Goal: Transaction & Acquisition: Purchase product/service

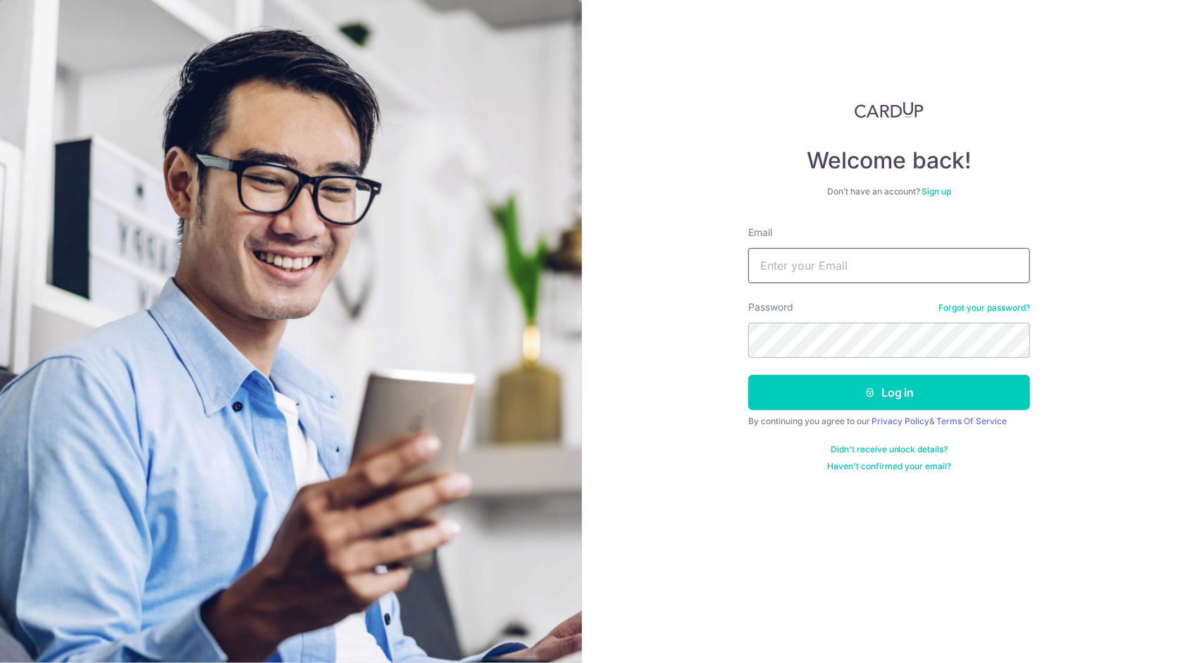
click at [833, 257] on input "Email" at bounding box center [889, 265] width 282 height 35
type input "[EMAIL_ADDRESS][DOMAIN_NAME]"
click at [748, 375] on button "Log in" at bounding box center [889, 392] width 282 height 35
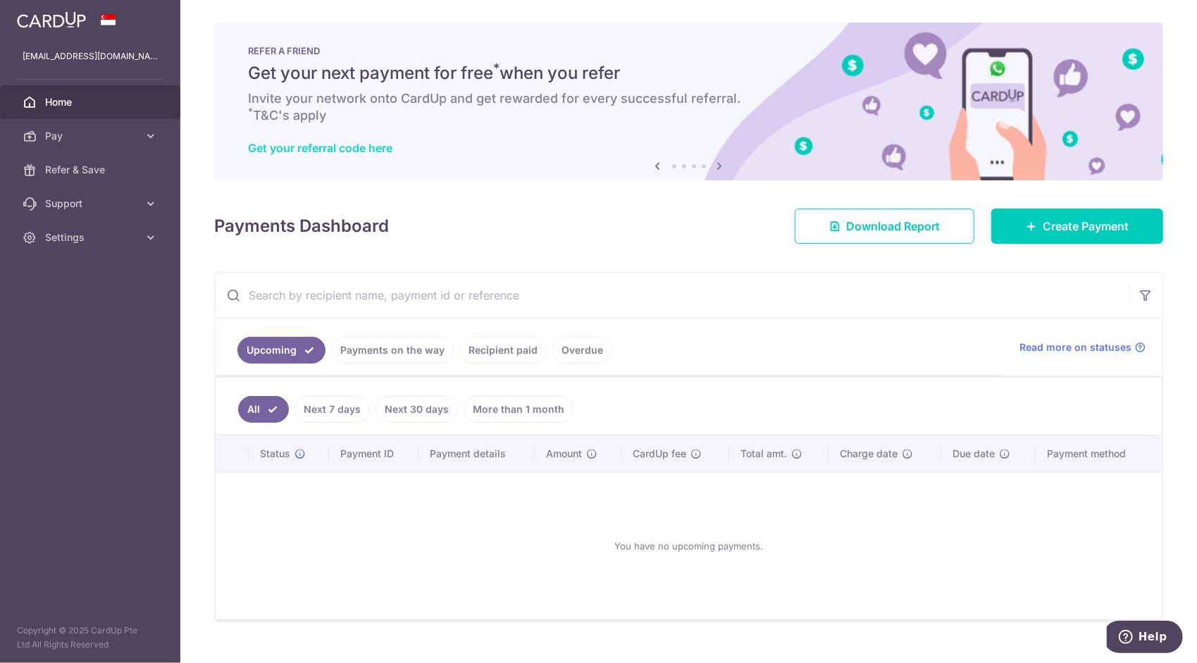
click at [354, 152] on link "Get your referral code here" at bounding box center [320, 148] width 144 height 14
click at [1017, 215] on link "Create Payment" at bounding box center [1077, 226] width 172 height 35
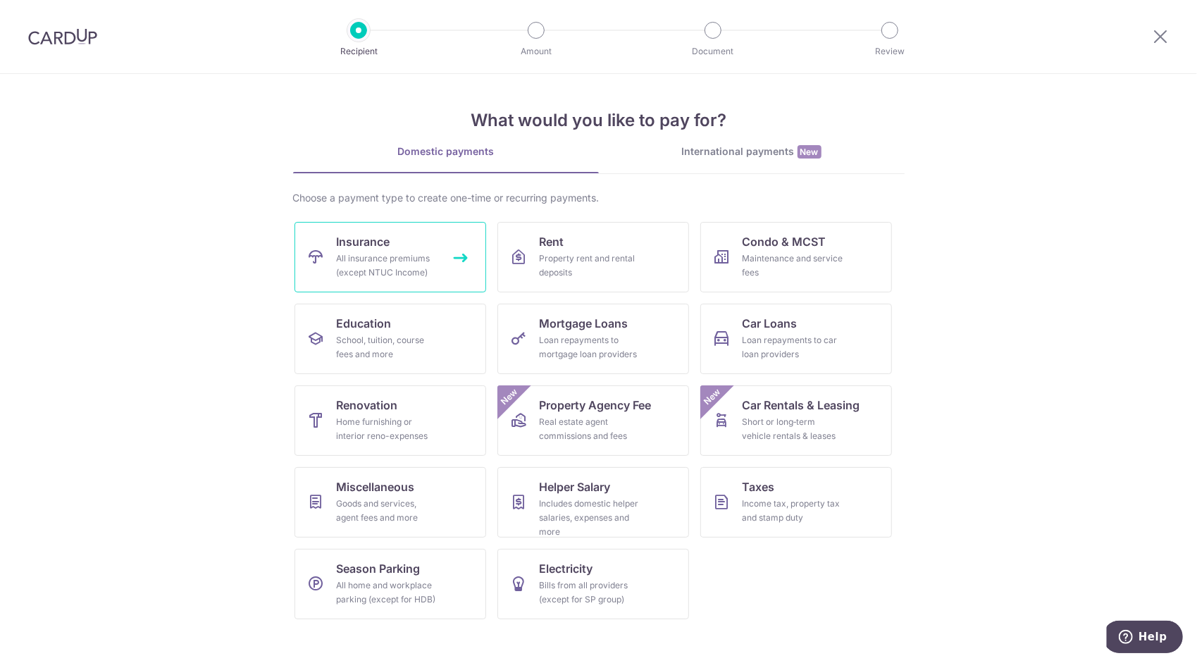
click at [425, 245] on link "Insurance All insurance premiums (except NTUC Income)" at bounding box center [390, 257] width 192 height 70
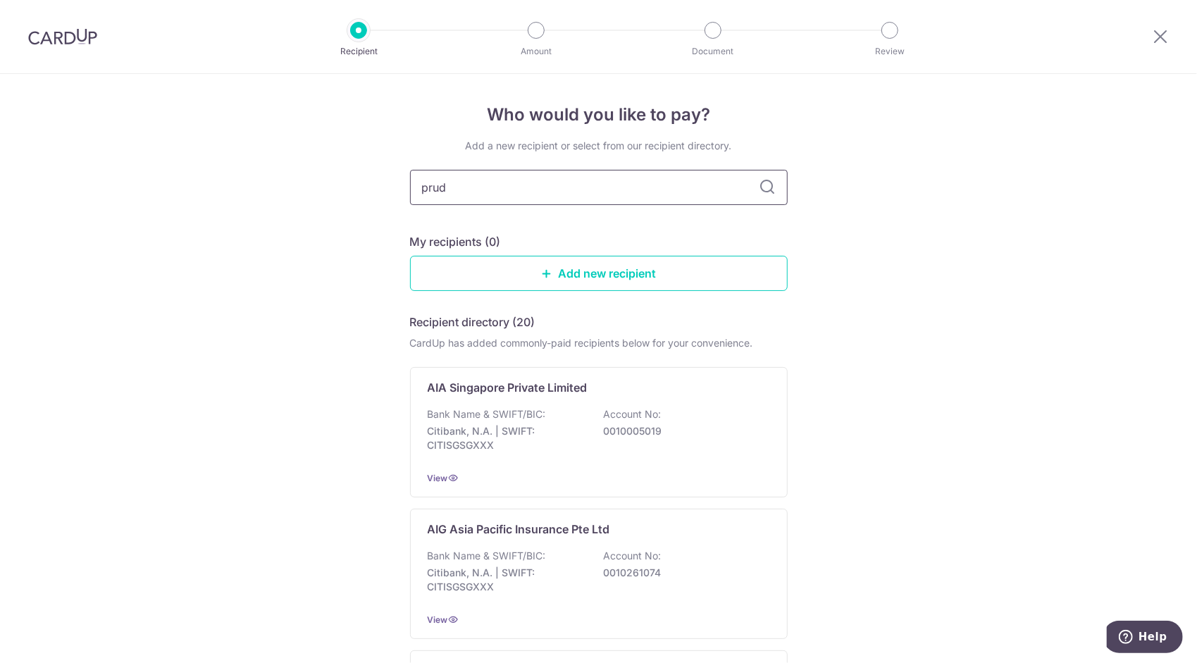
type input "prude"
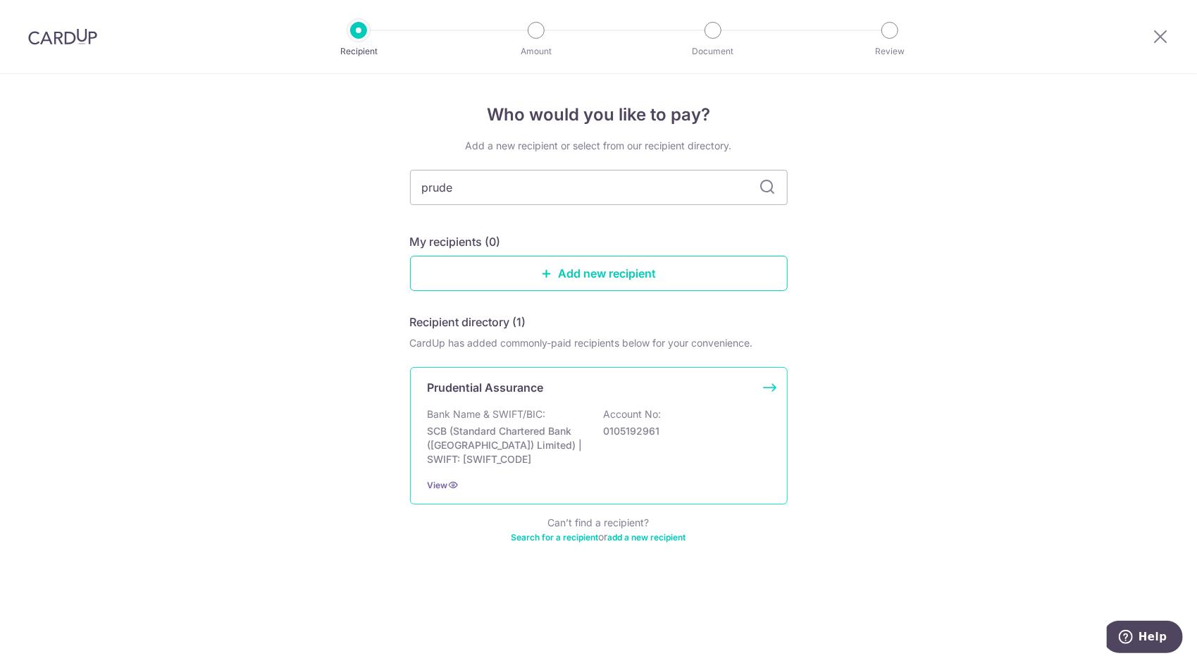
click at [620, 426] on p "0105192961" at bounding box center [683, 431] width 158 height 14
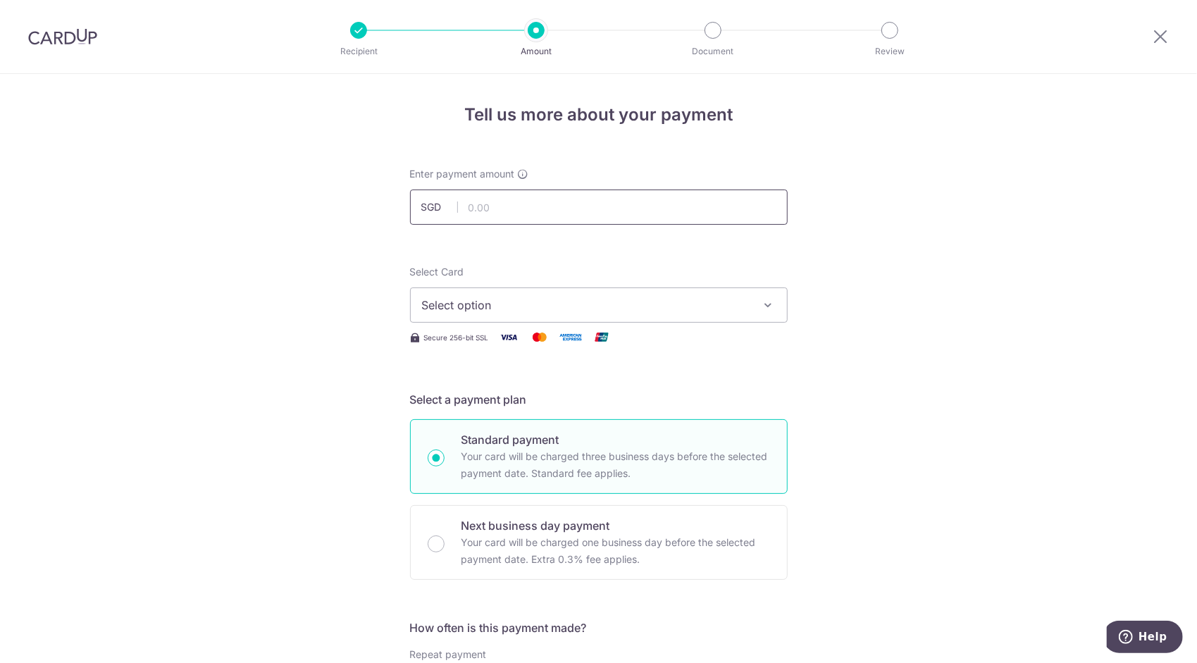
click at [548, 212] on input "text" at bounding box center [599, 207] width 378 height 35
type input "1,814.23"
click at [625, 295] on button "Select option" at bounding box center [599, 304] width 378 height 35
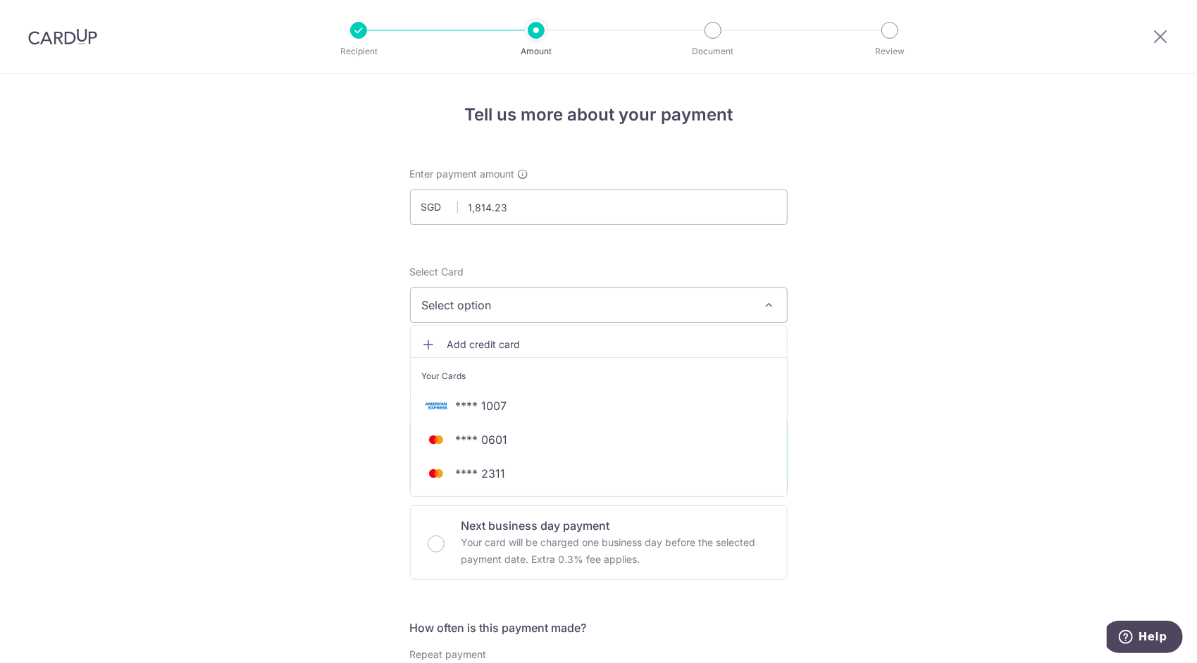
click at [625, 295] on button "Select option" at bounding box center [599, 304] width 378 height 35
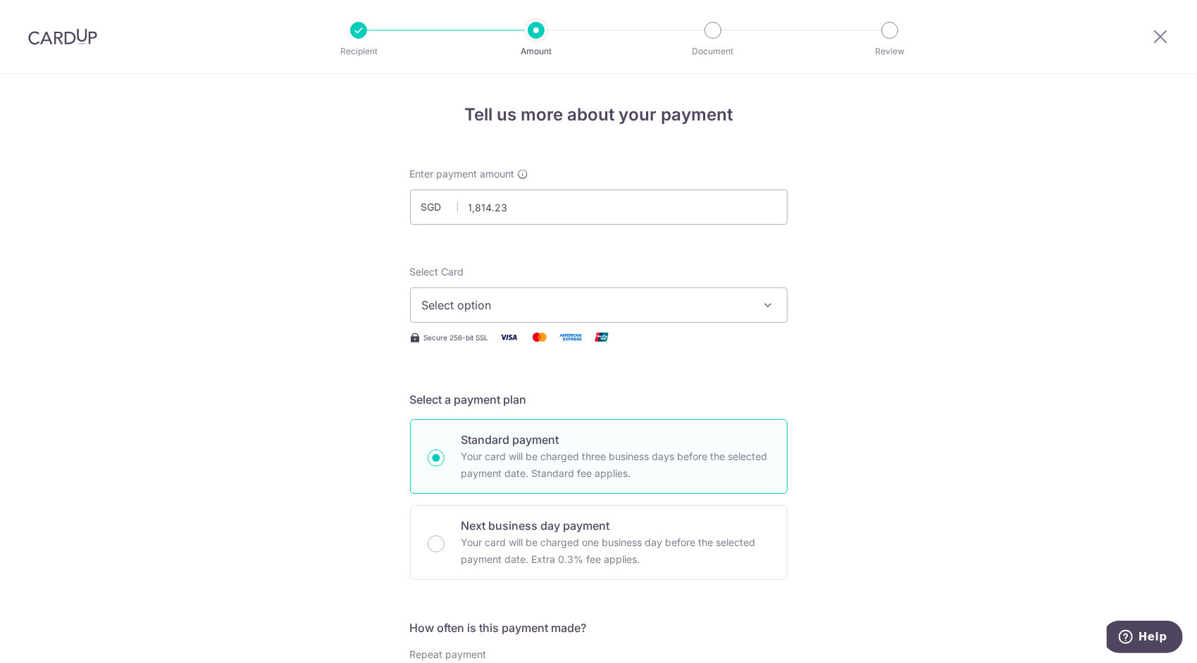
click at [499, 300] on span "Select option" at bounding box center [586, 305] width 328 height 17
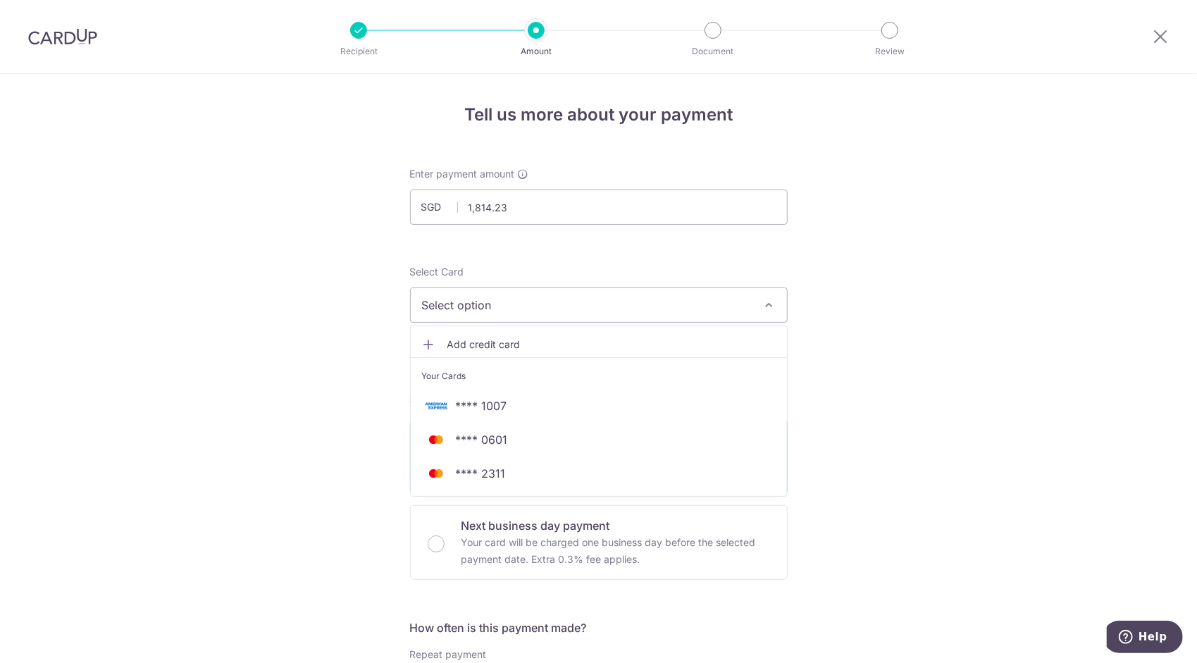
click at [499, 300] on span "Select option" at bounding box center [586, 305] width 328 height 17
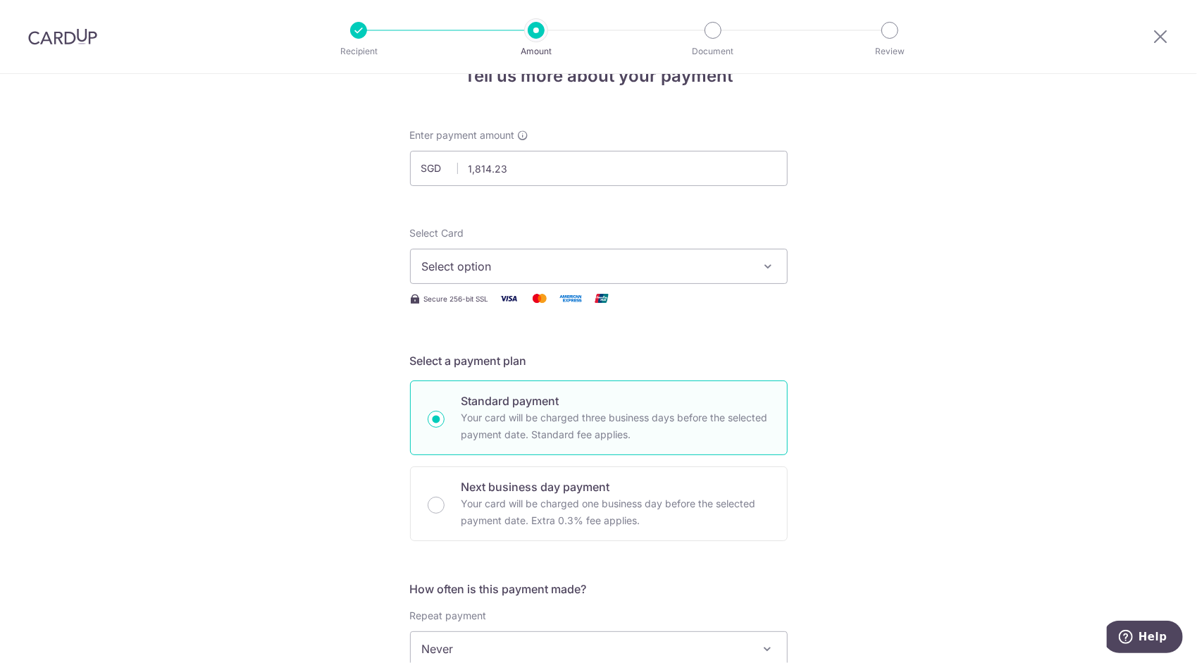
scroll to position [282, 0]
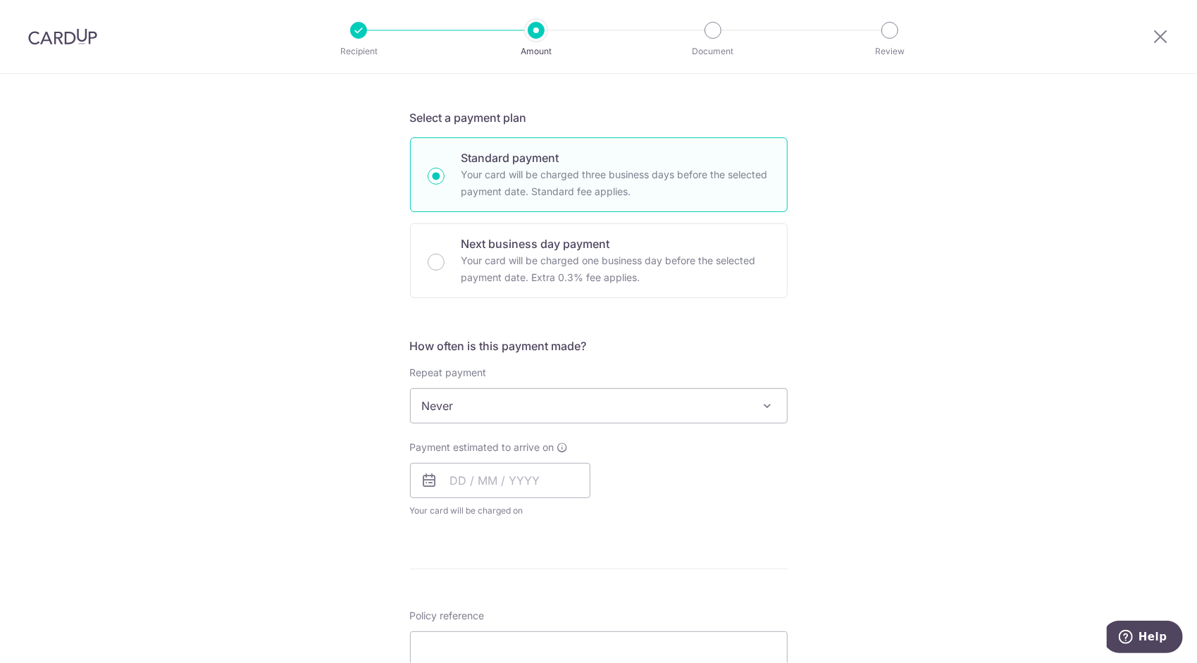
click at [526, 391] on span "Never" at bounding box center [599, 406] width 376 height 34
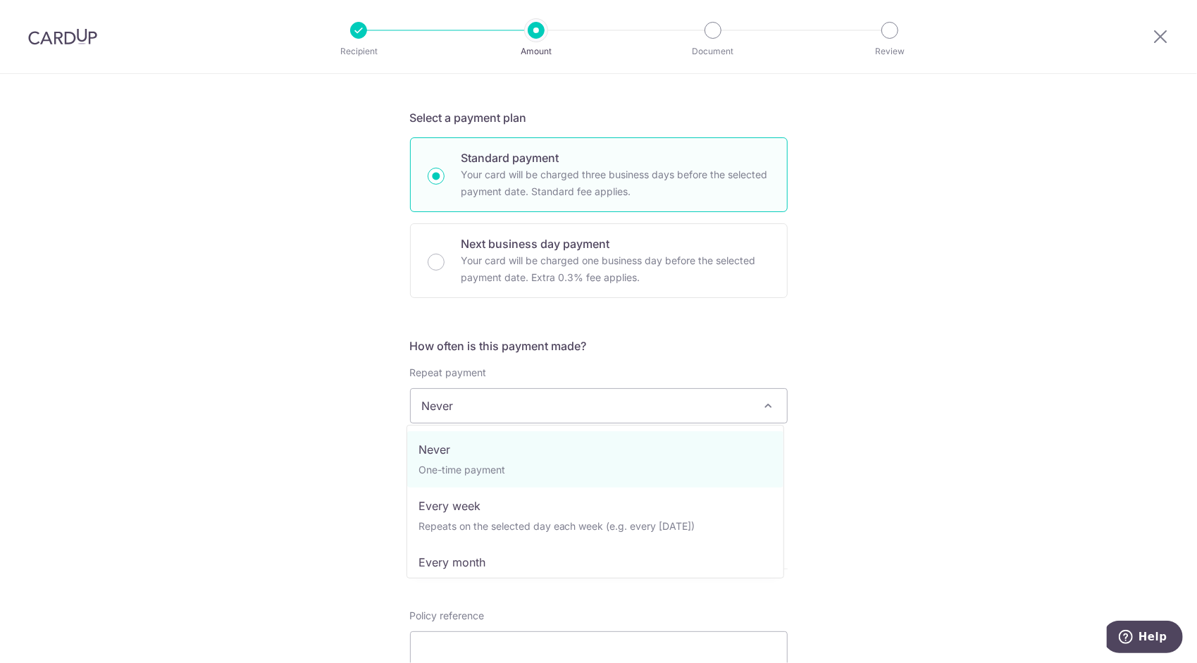
click at [517, 396] on span "Never" at bounding box center [599, 406] width 376 height 34
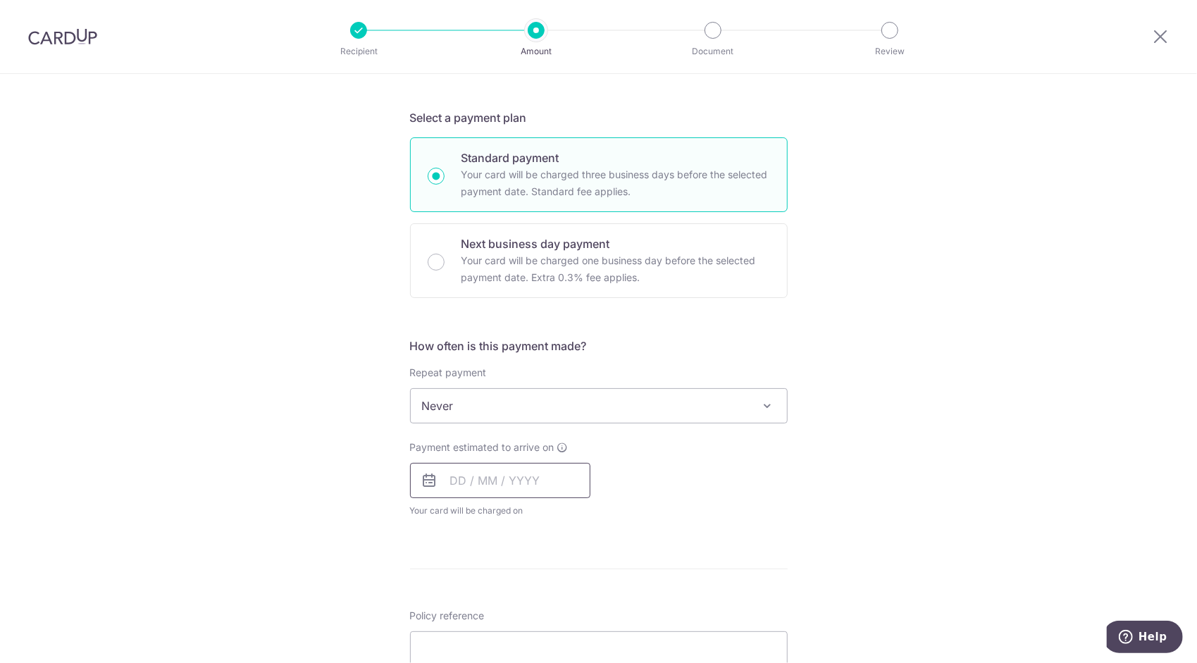
click at [527, 482] on input "text" at bounding box center [500, 480] width 180 height 35
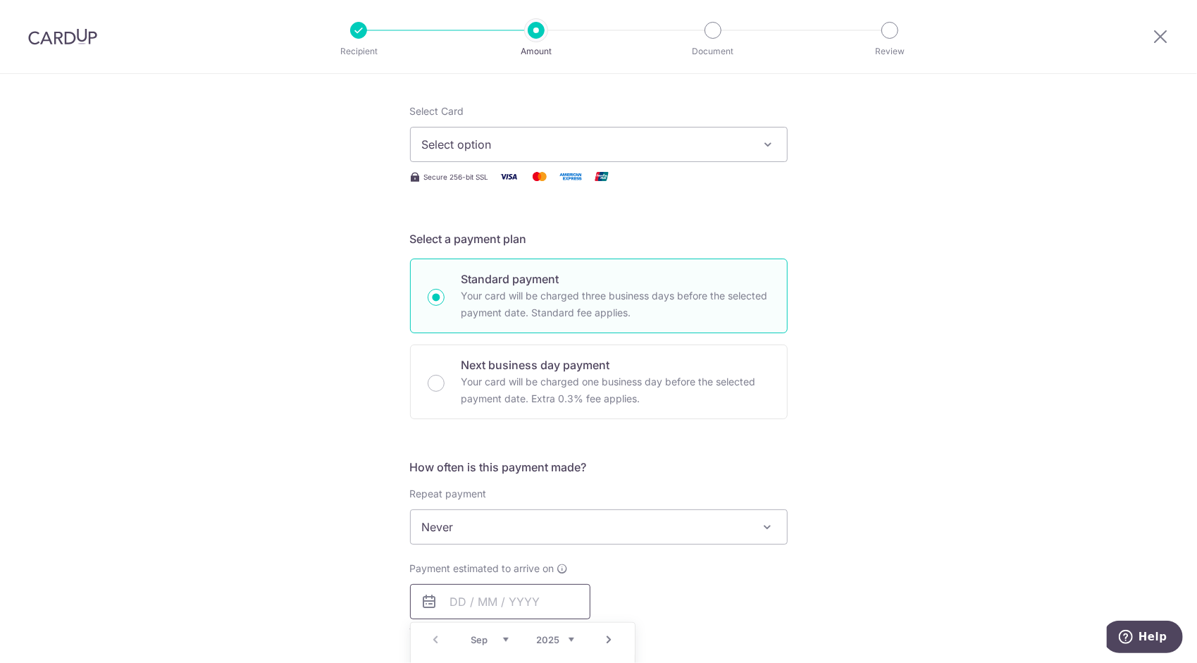
scroll to position [0, 0]
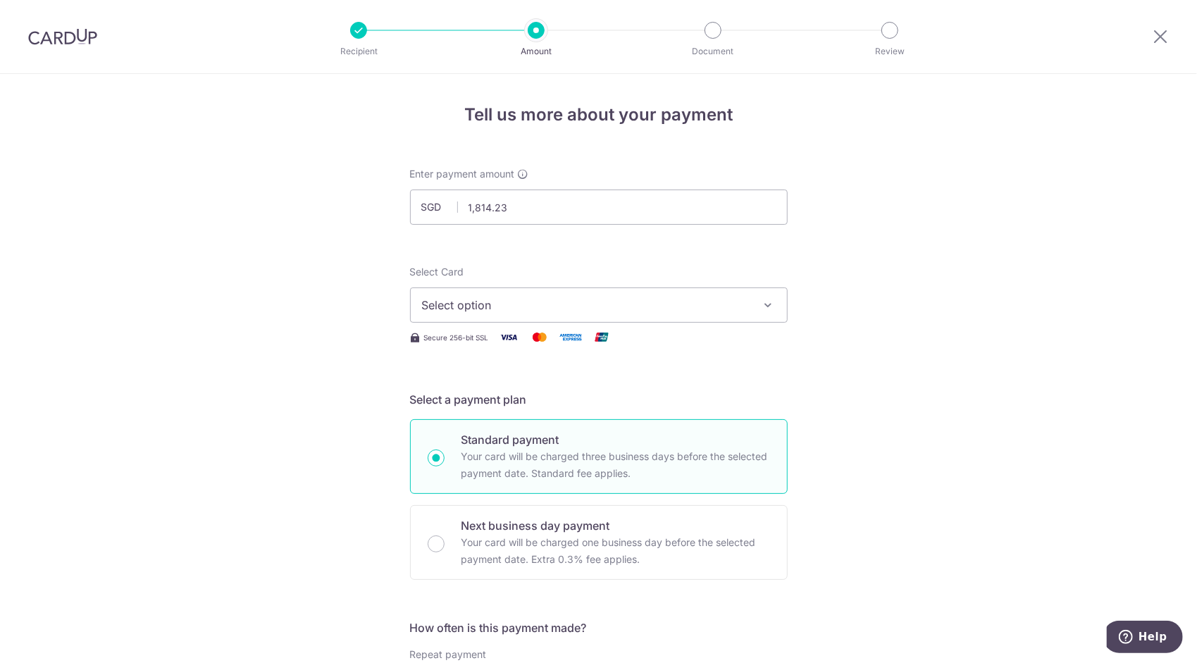
click at [534, 308] on span "Select option" at bounding box center [586, 305] width 328 height 17
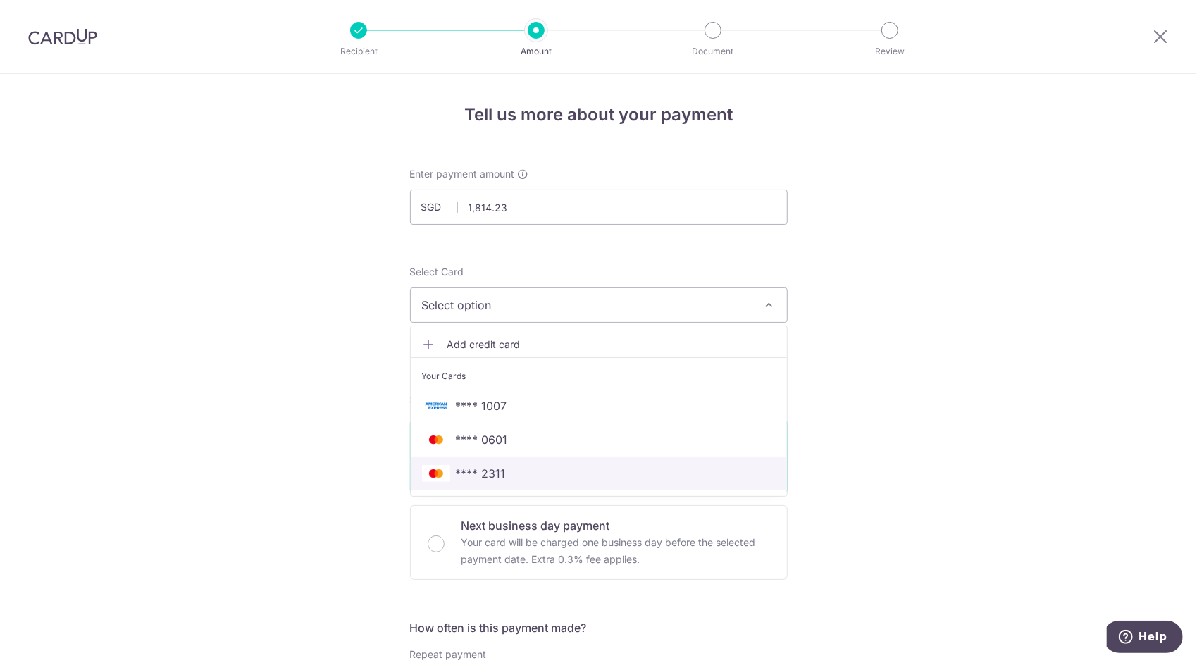
click at [457, 468] on span "**** 2311" at bounding box center [481, 473] width 50 height 17
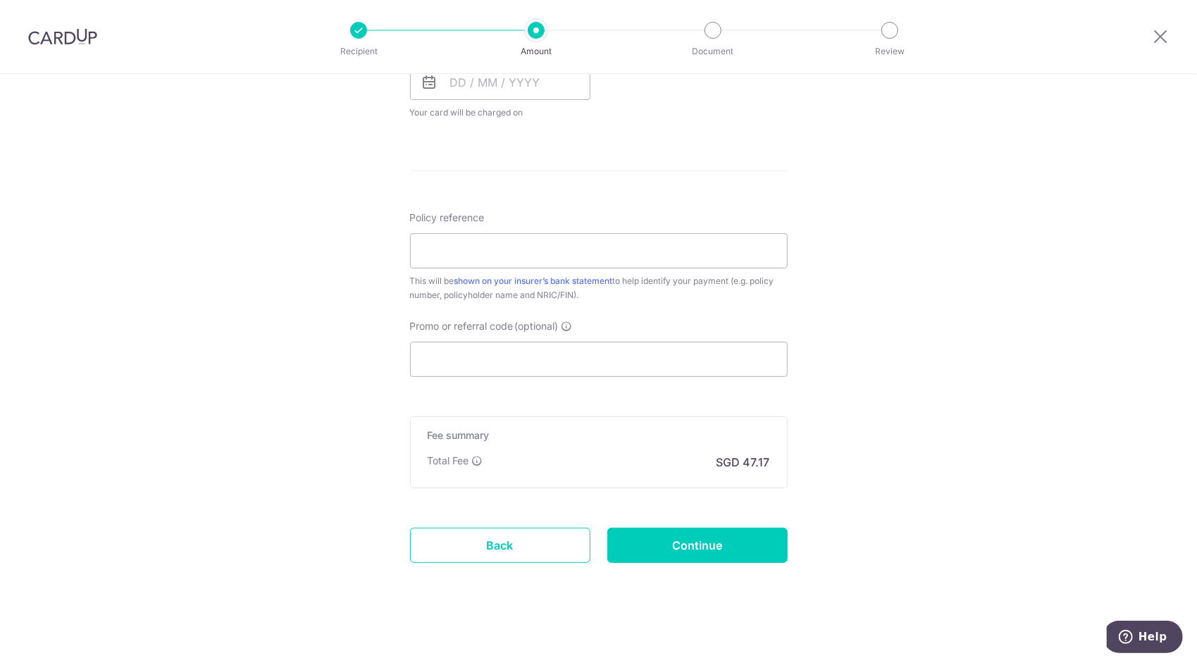
scroll to position [682, 0]
click at [509, 345] on input "Promo or referral code (optional)" at bounding box center [599, 357] width 378 height 35
paste input "OFF225"
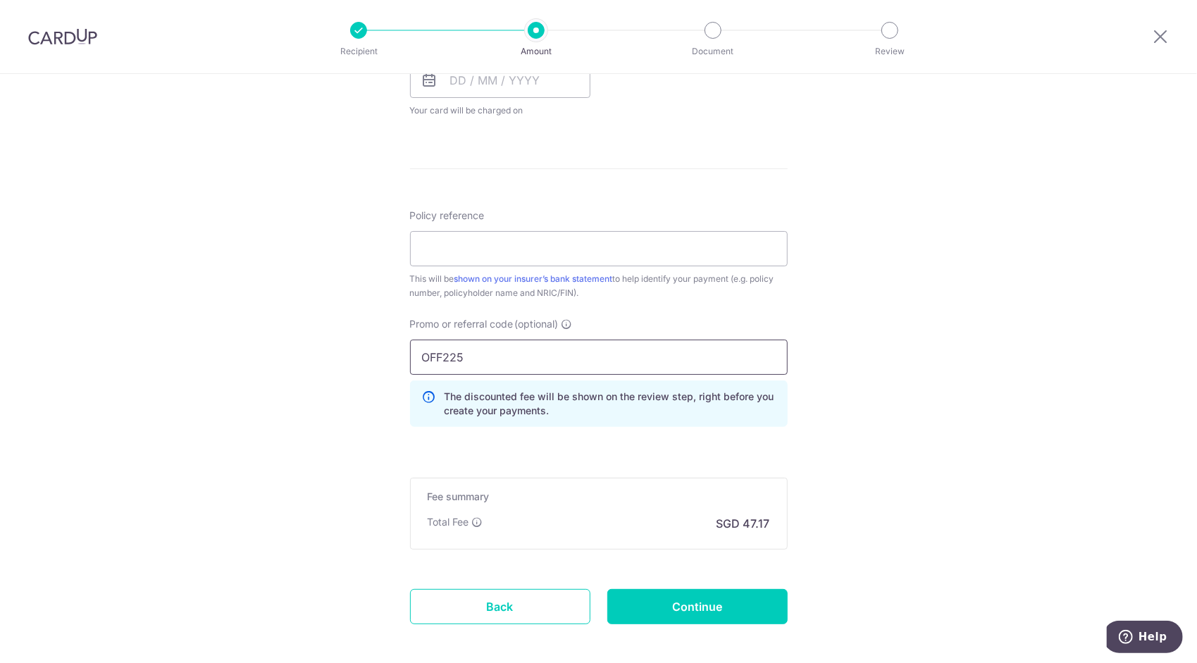
type input "OFF225"
click at [867, 337] on div "Tell us more about your payment Enter payment amount SGD 1,814.23 1814.23 Selec…" at bounding box center [598, 61] width 1197 height 1338
click at [558, 251] on input "Policy reference" at bounding box center [599, 248] width 378 height 35
click at [647, 251] on input "Policy reference" at bounding box center [599, 248] width 378 height 35
type input "85669436"
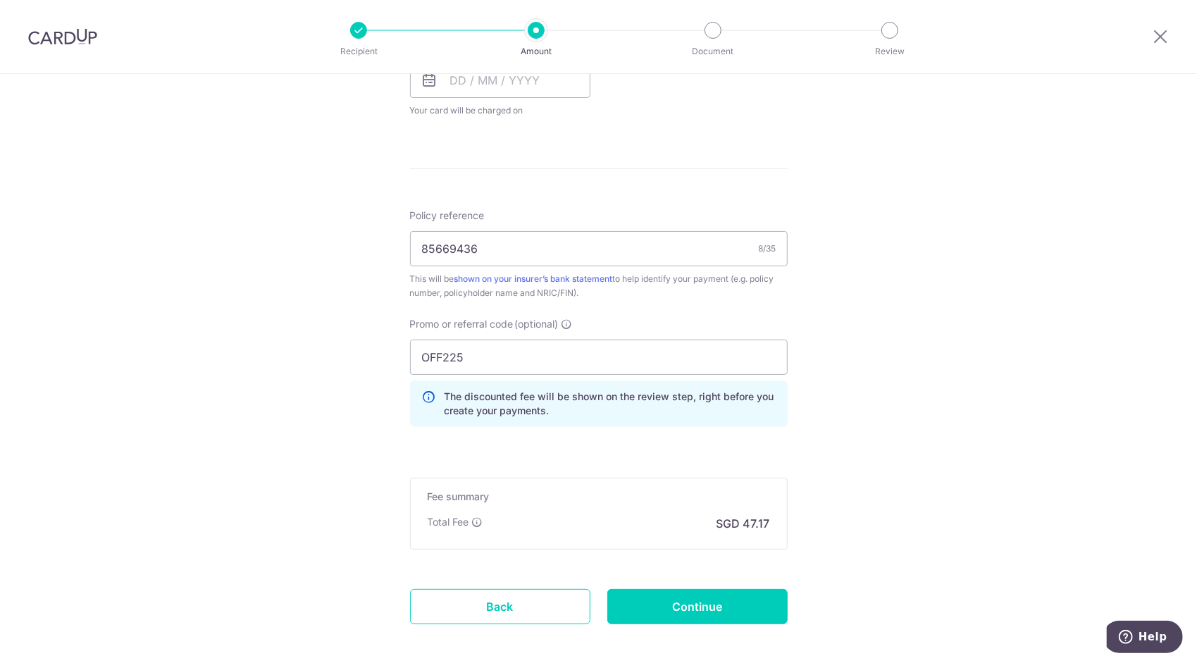
click at [912, 327] on div "Tell us more about your payment Enter payment amount SGD 1,814.23 1814.23 Selec…" at bounding box center [598, 61] width 1197 height 1338
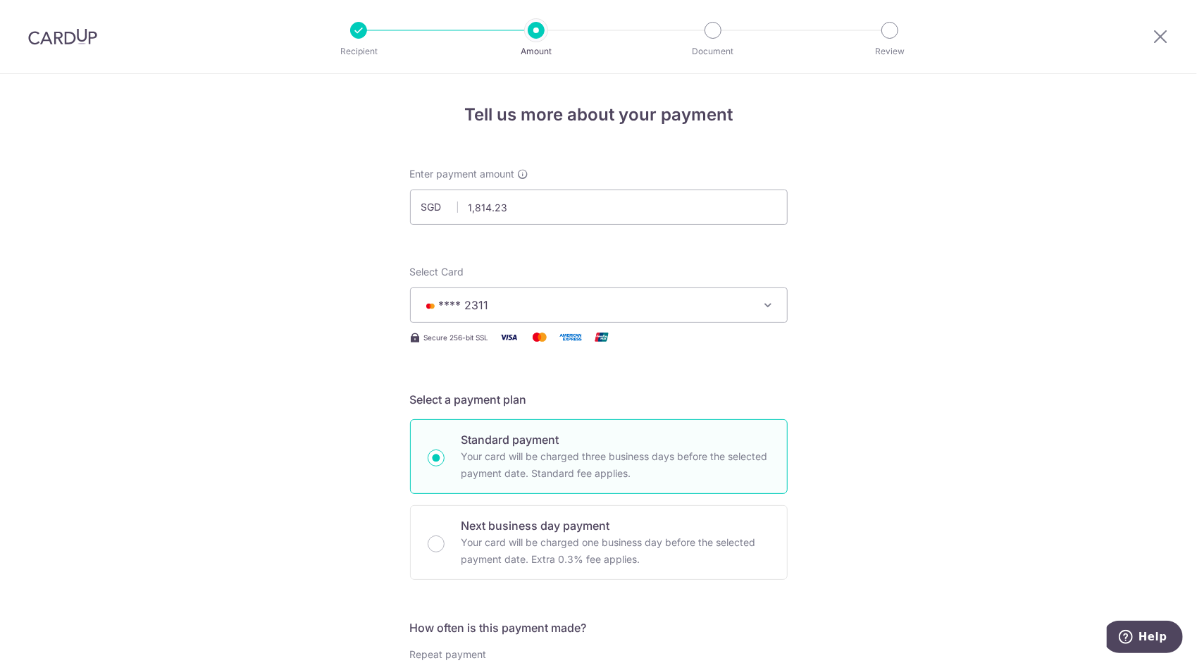
scroll to position [352, 0]
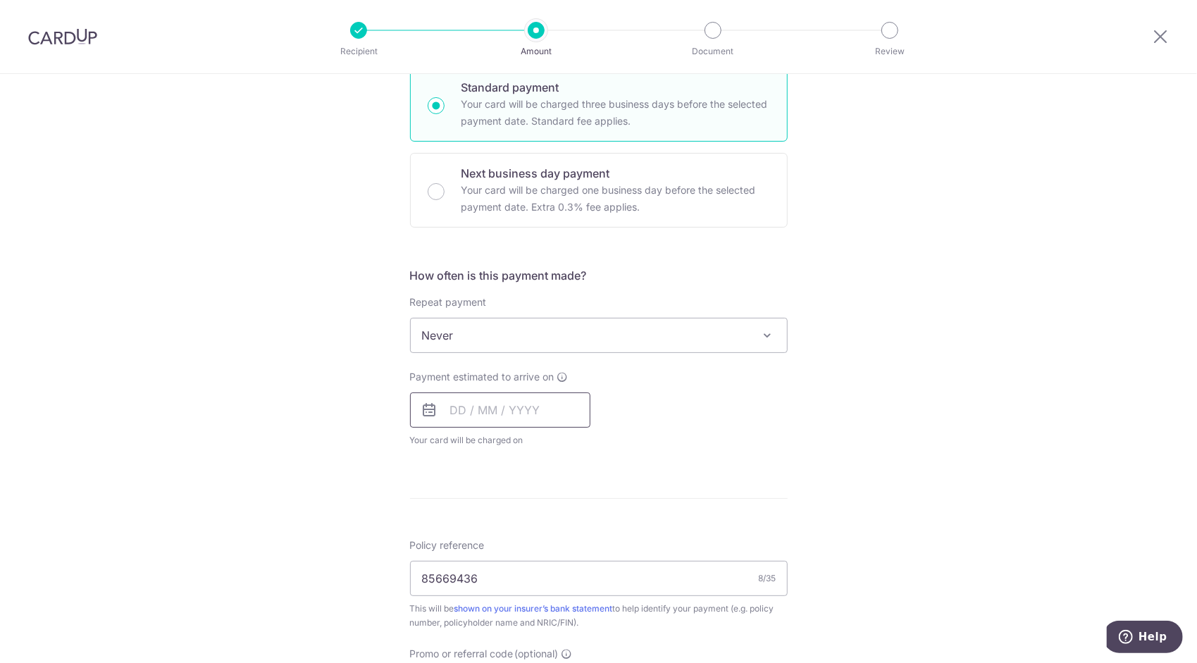
click at [455, 397] on input "text" at bounding box center [500, 409] width 180 height 35
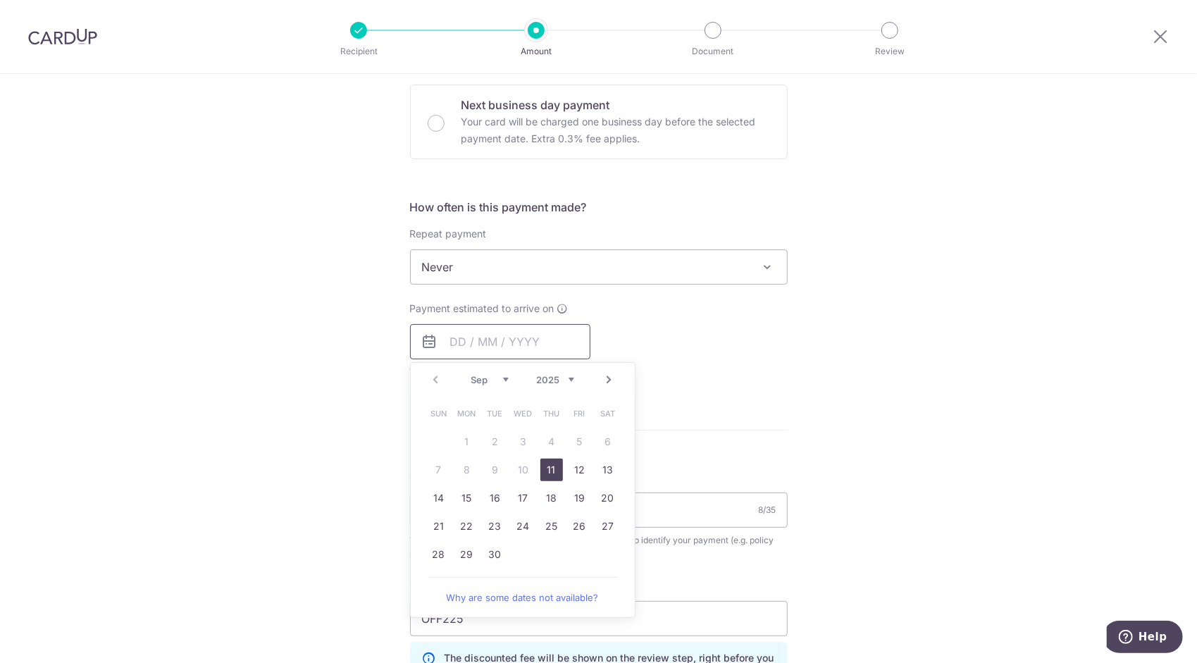
scroll to position [423, 0]
click at [542, 473] on link "11" at bounding box center [551, 468] width 23 height 23
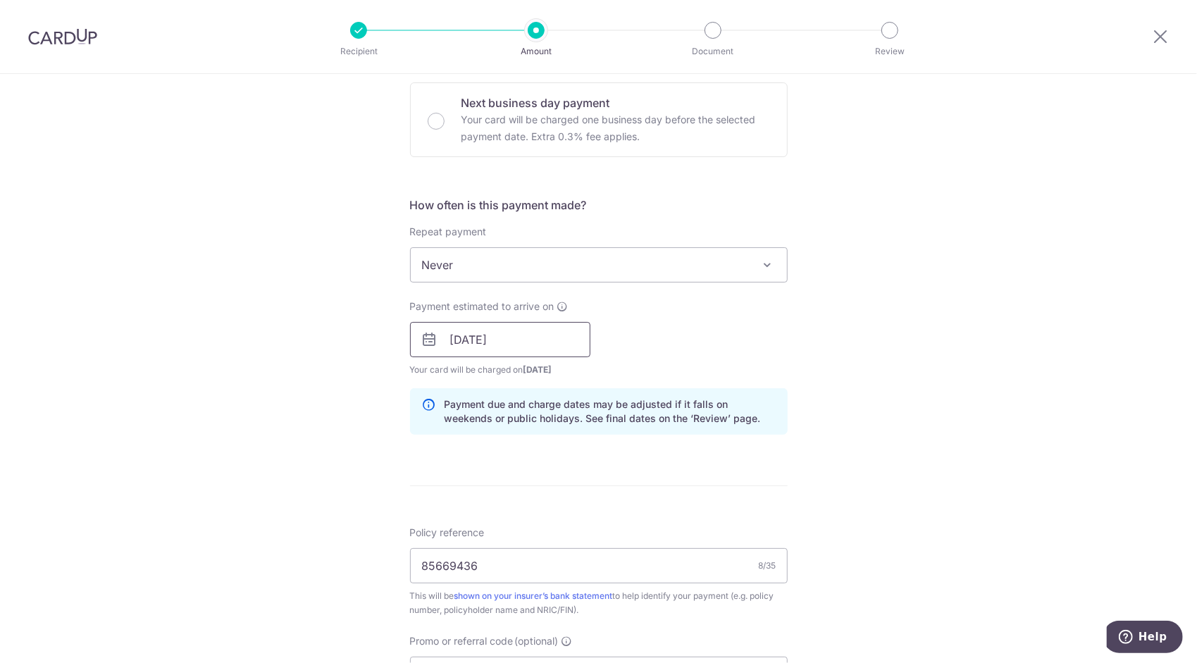
click at [499, 337] on input "11/09/2025" at bounding box center [500, 339] width 180 height 35
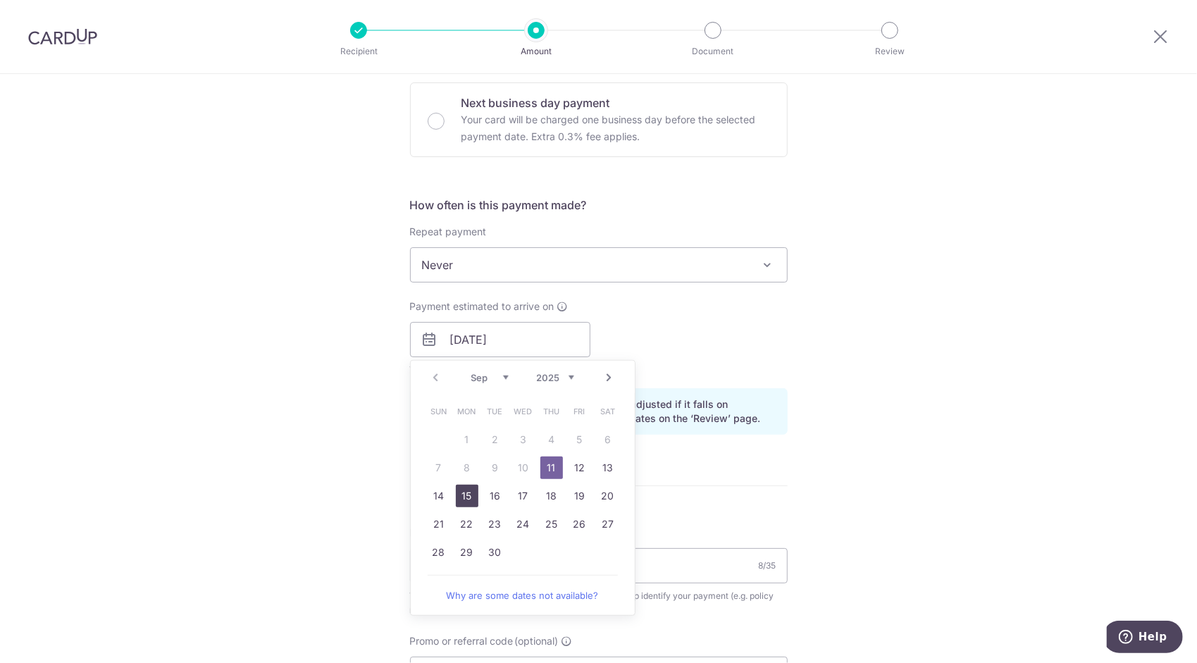
click at [473, 496] on link "15" at bounding box center [467, 496] width 23 height 23
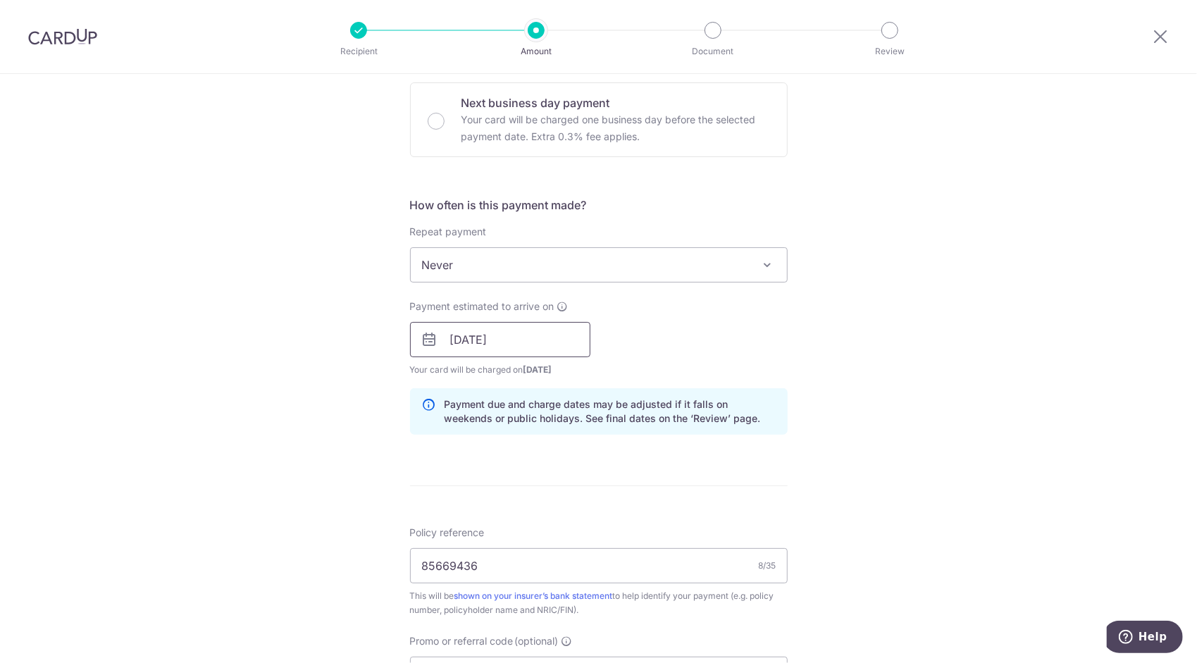
click at [514, 339] on input "15/09/2025" at bounding box center [500, 339] width 180 height 35
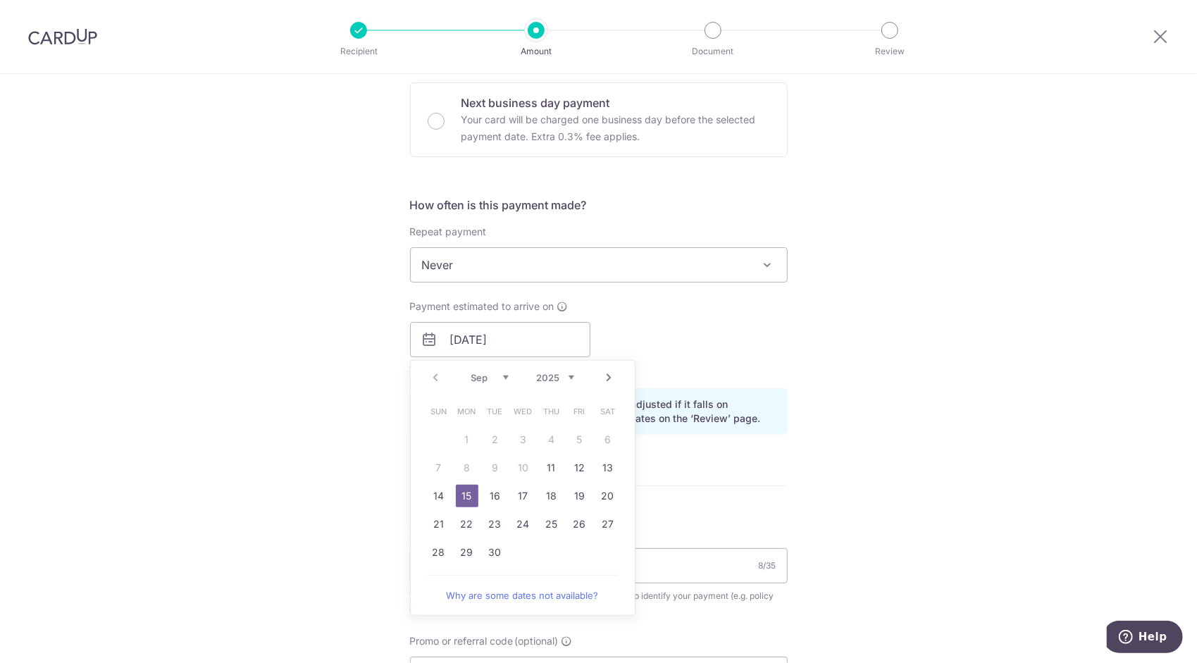
click at [861, 458] on div "Tell us more about your payment Enter payment amount SGD 1,814.23 1814.23 Selec…" at bounding box center [598, 349] width 1197 height 1396
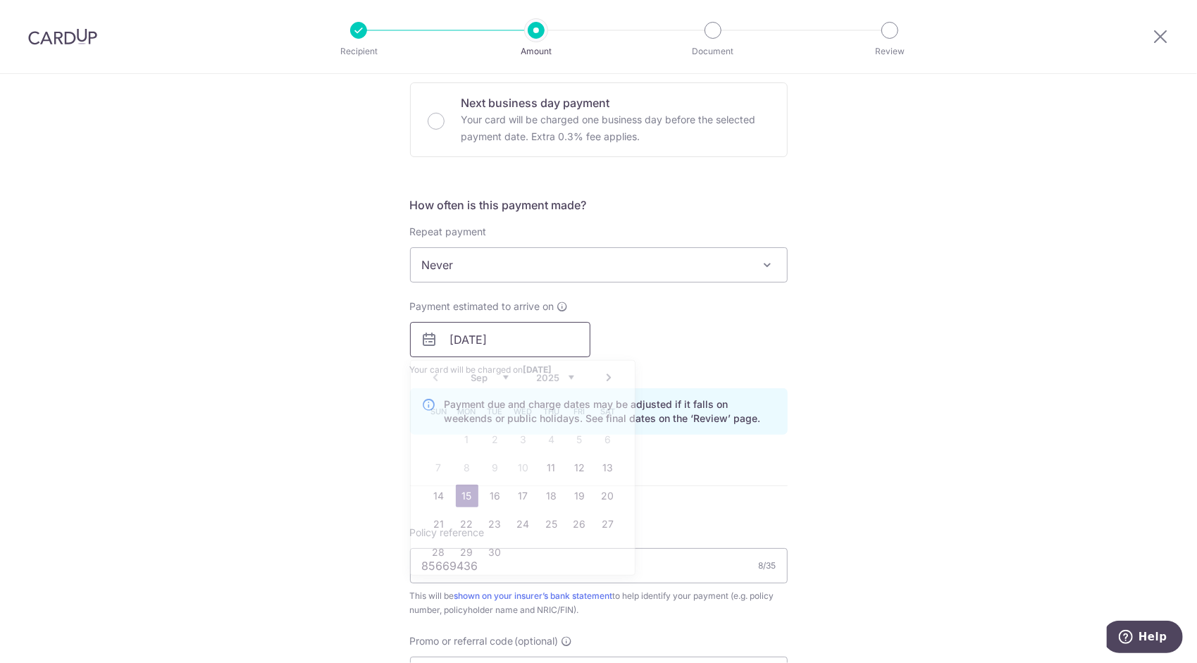
click at [521, 337] on input "15/09/2025" at bounding box center [500, 339] width 180 height 35
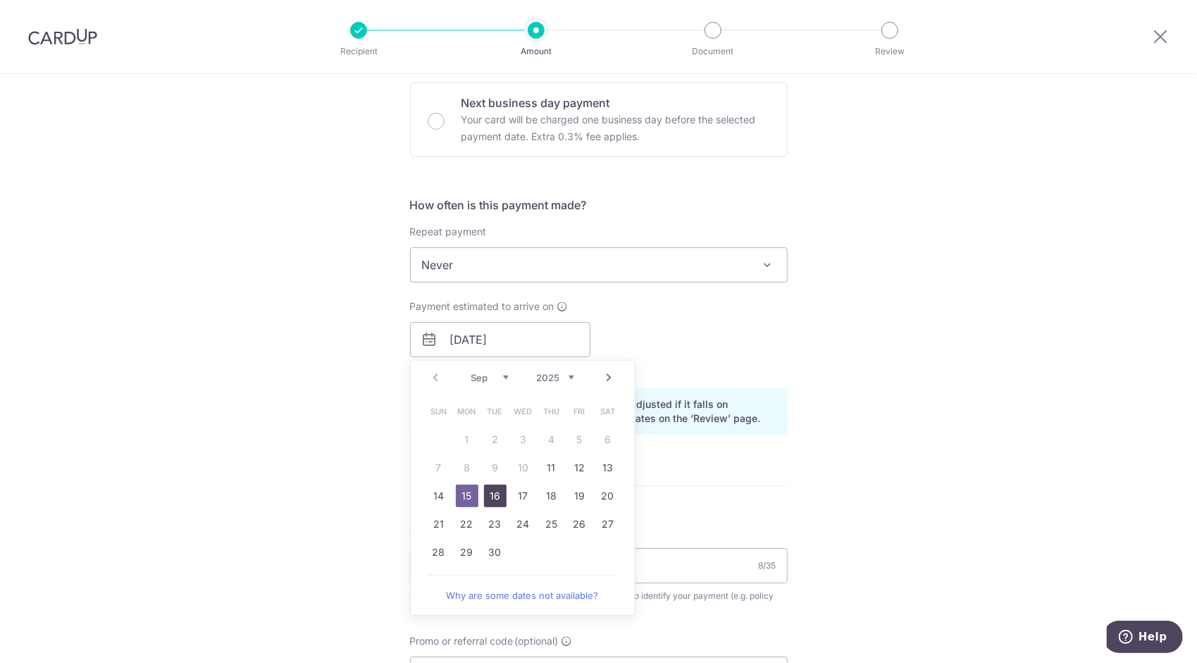
click at [488, 497] on link "16" at bounding box center [495, 496] width 23 height 23
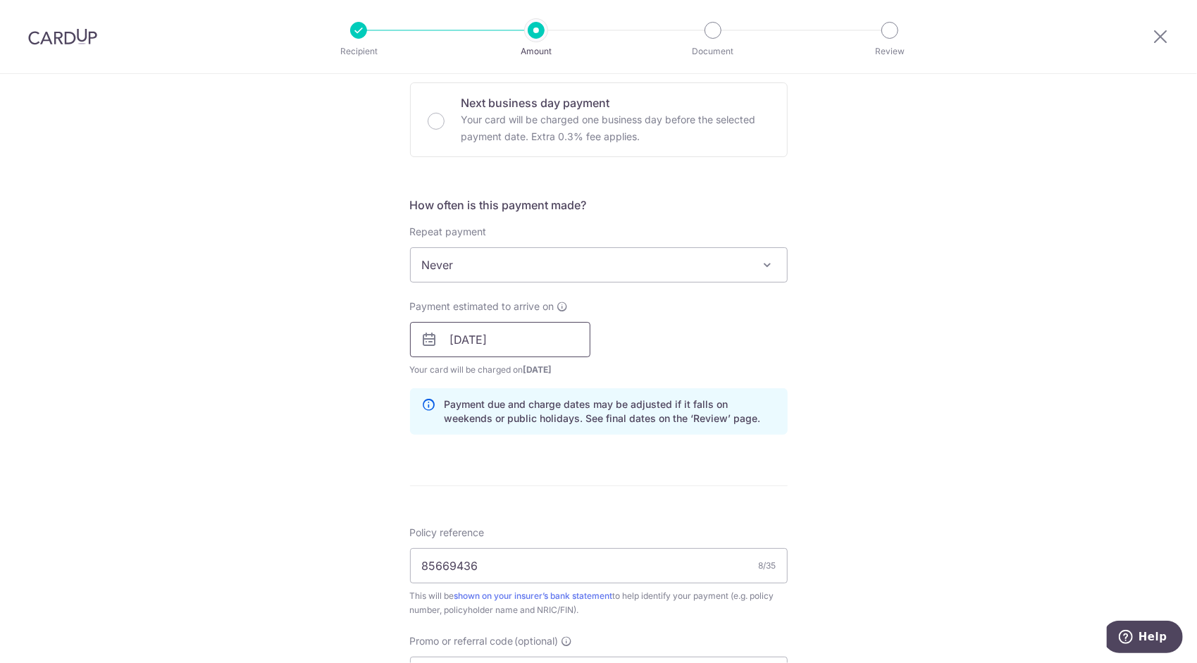
click at [482, 347] on input "16/09/2025" at bounding box center [500, 339] width 180 height 35
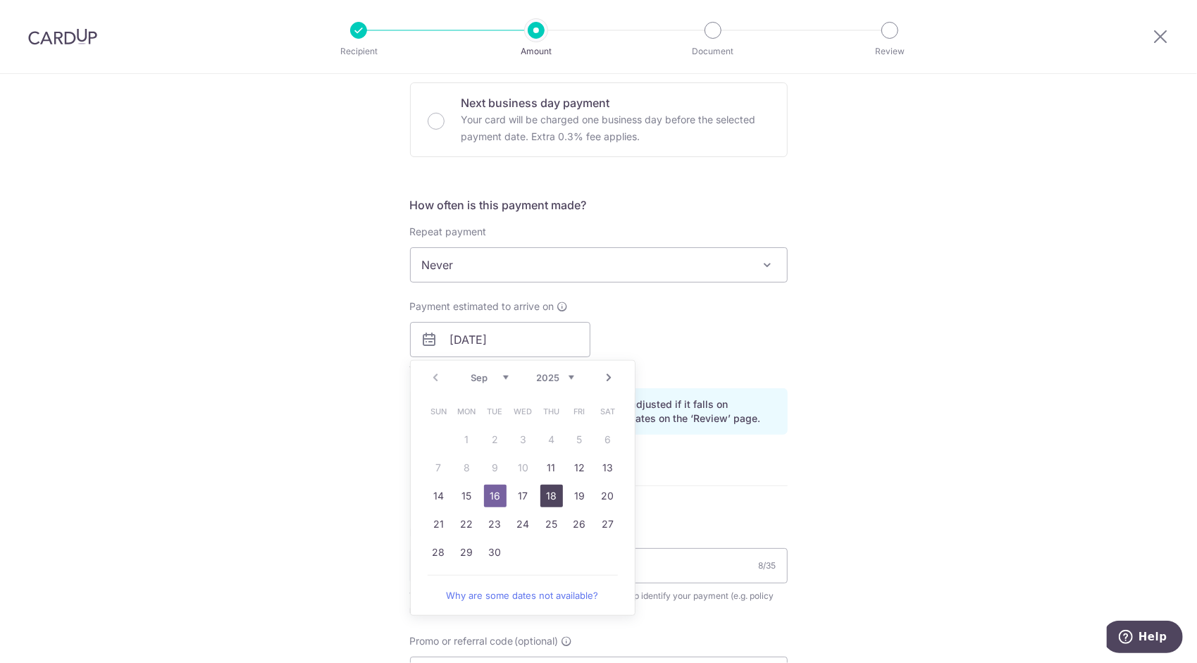
click at [540, 495] on link "18" at bounding box center [551, 496] width 23 height 23
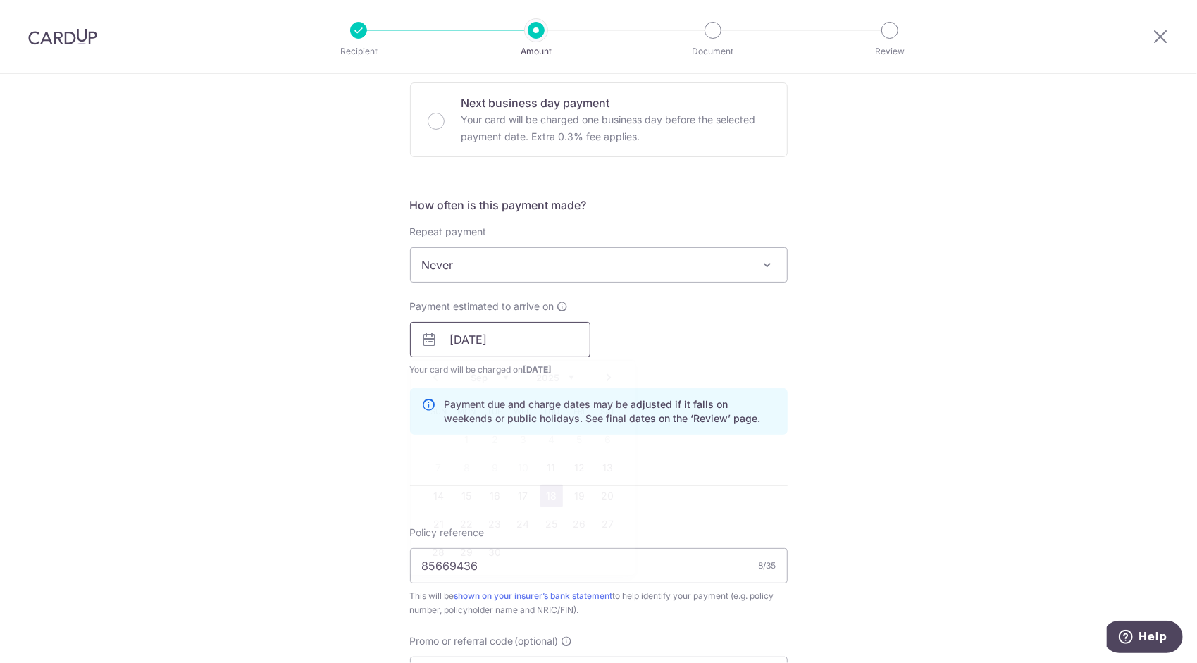
click at [497, 340] on input "18/09/2025" at bounding box center [500, 339] width 180 height 35
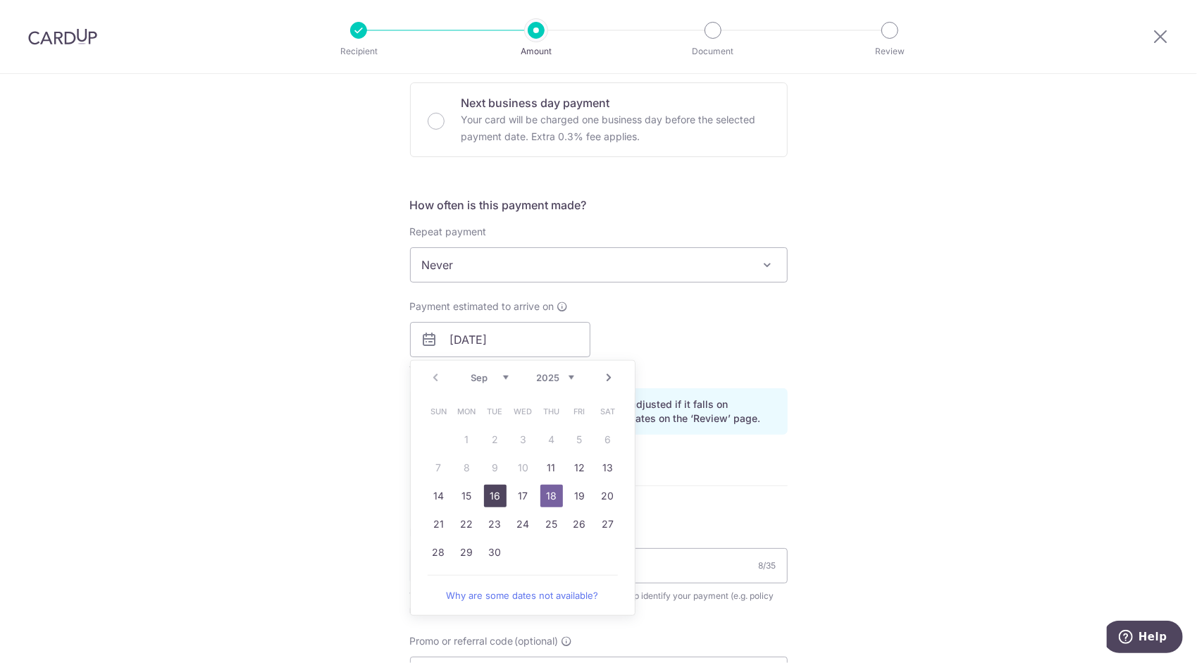
click at [488, 493] on link "16" at bounding box center [495, 496] width 23 height 23
type input "16/09/2025"
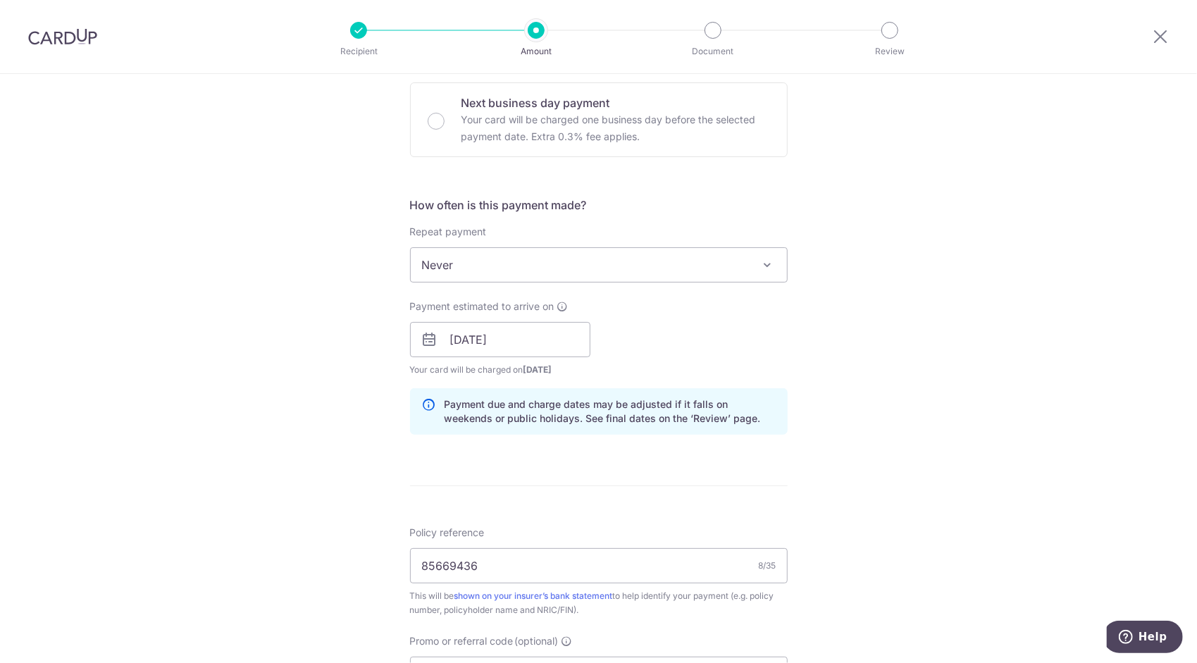
click at [866, 347] on div "Tell us more about your payment Enter payment amount SGD 1,814.23 1814.23 Selec…" at bounding box center [598, 349] width 1197 height 1396
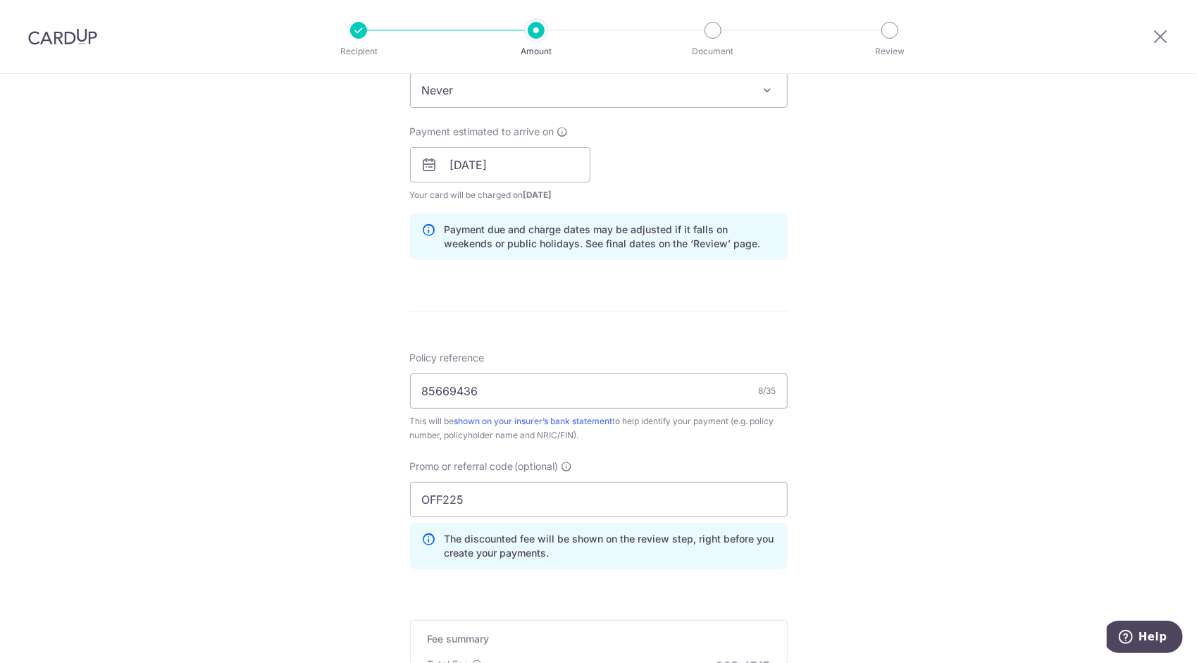
scroll to position [802, 0]
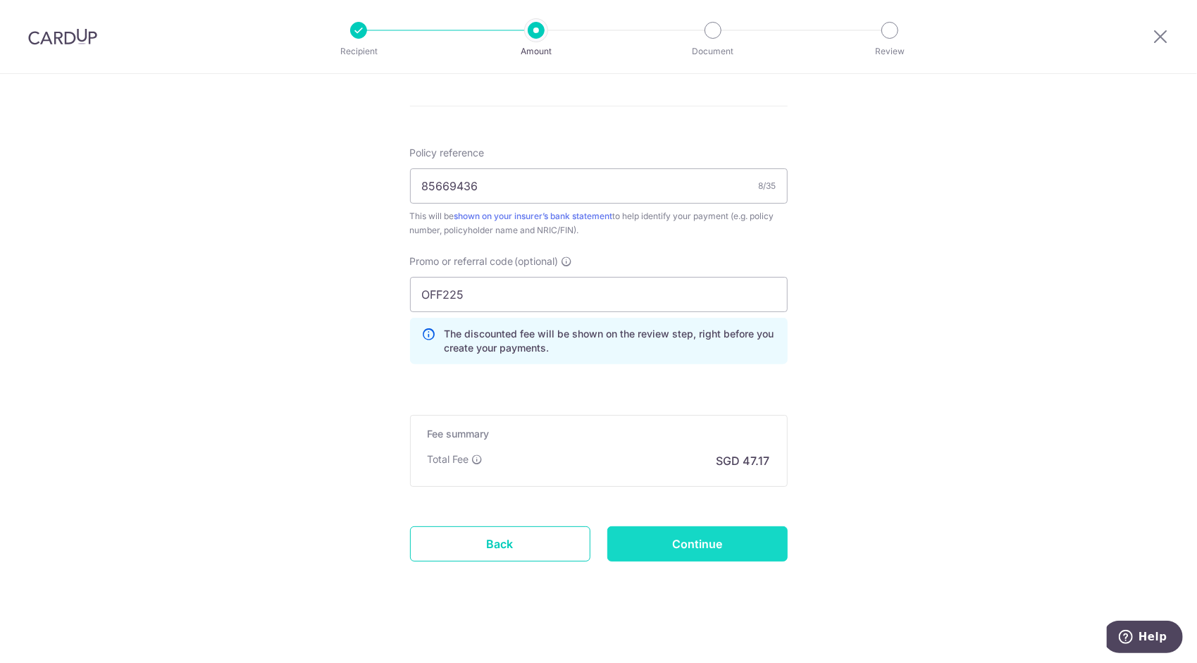
click at [664, 536] on input "Continue" at bounding box center [697, 543] width 180 height 35
type input "Create Schedule"
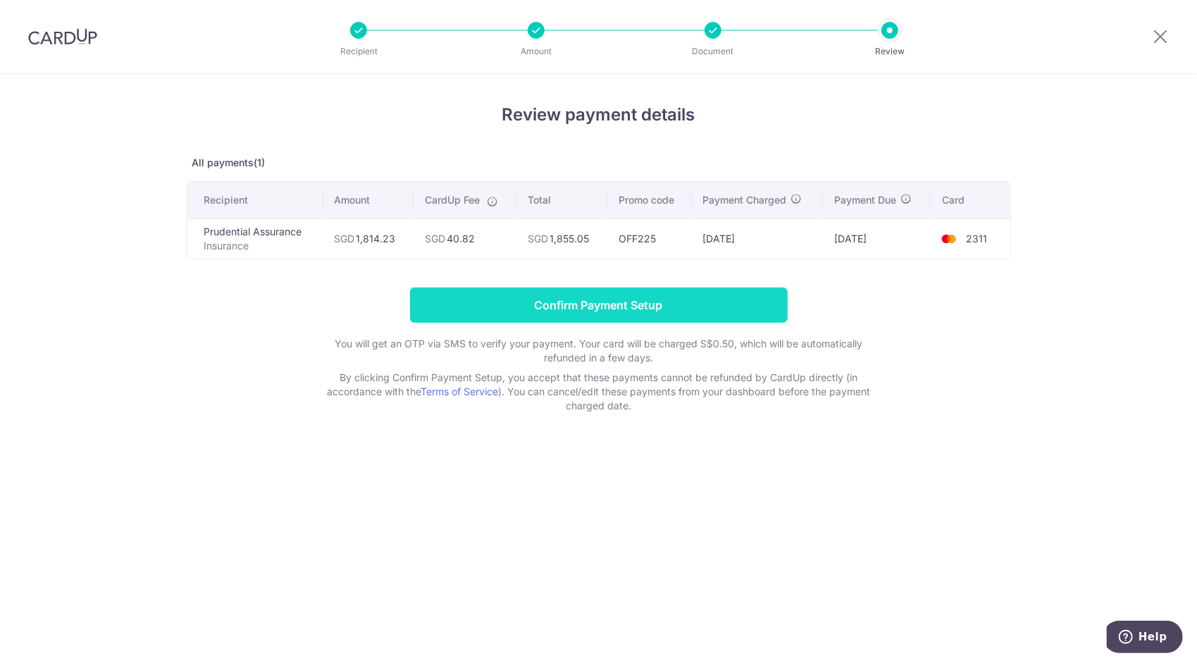
click at [612, 307] on input "Confirm Payment Setup" at bounding box center [599, 304] width 378 height 35
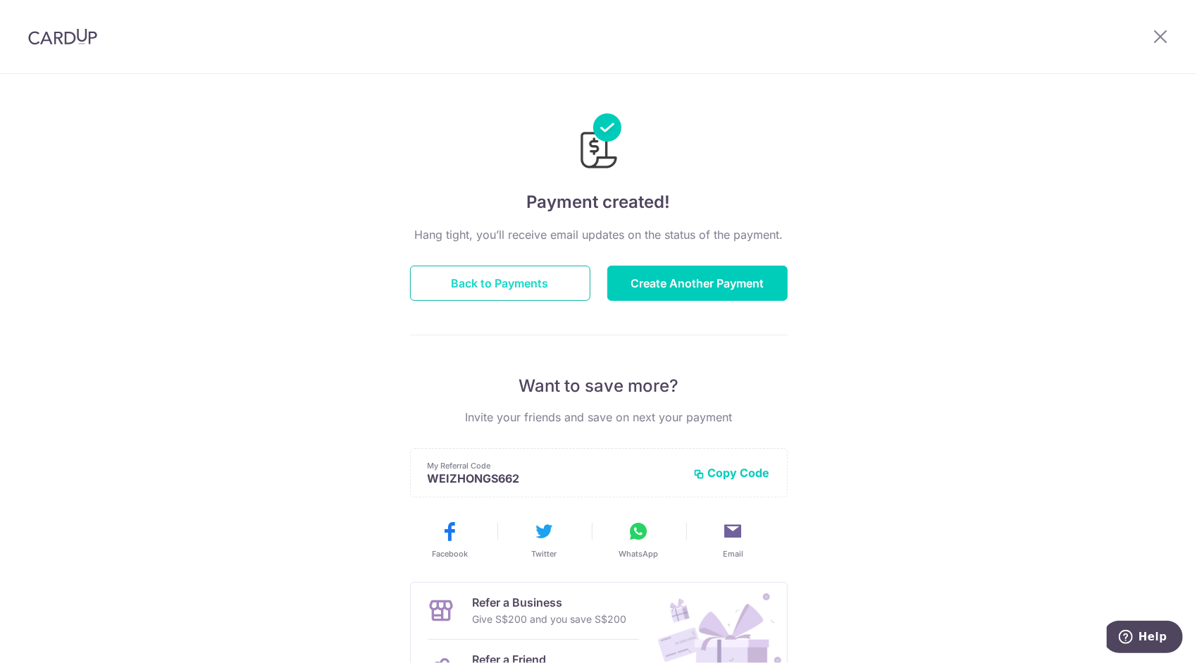
click at [507, 282] on button "Back to Payments" at bounding box center [500, 283] width 180 height 35
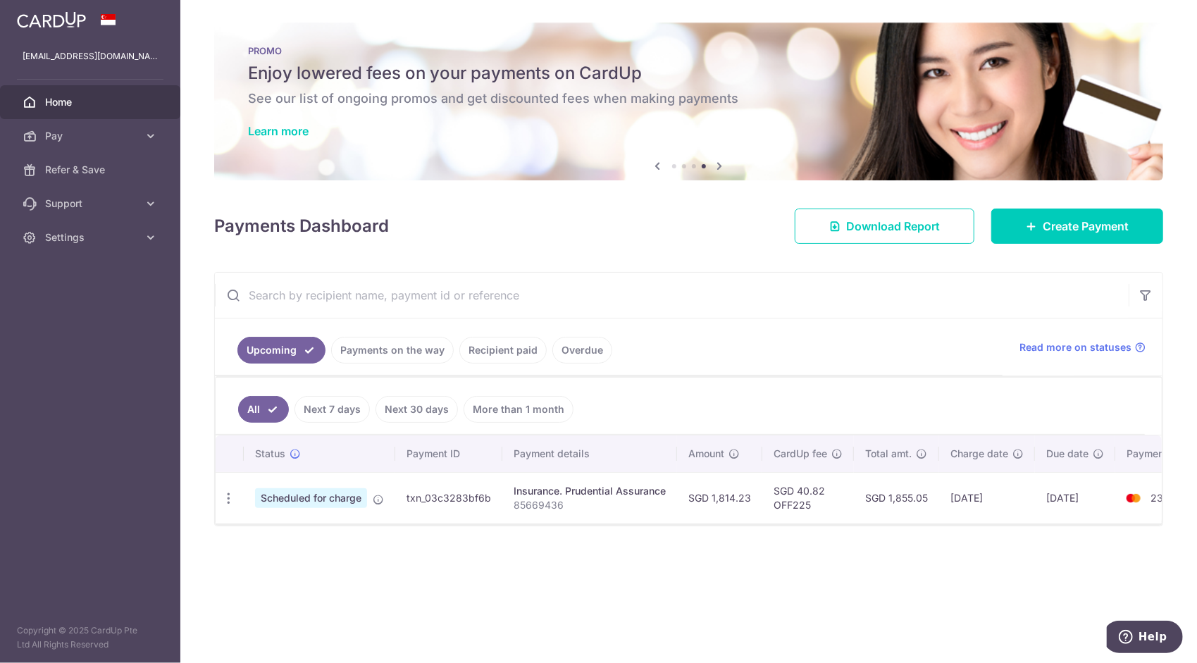
scroll to position [0, 52]
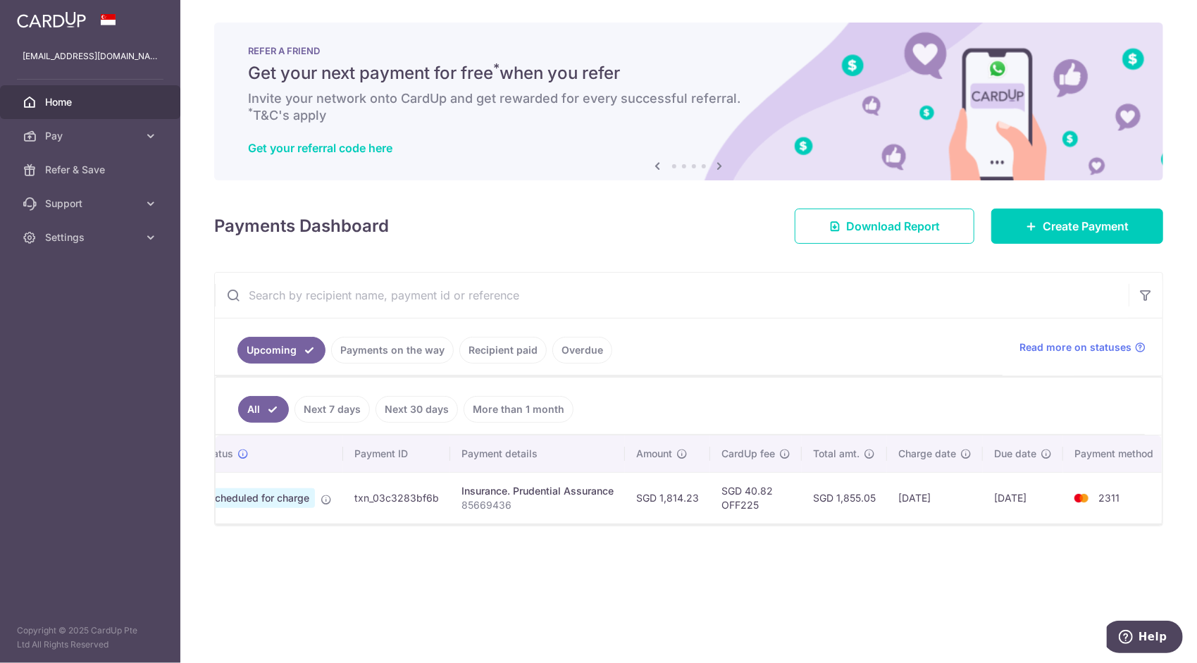
drag, startPoint x: 897, startPoint y: 496, endPoint x: 1055, endPoint y: 493, distance: 158.5
click at [1055, 493] on tr "Update payment Cancel payment Scheduled for charge txn_03c3283bf6b Insurance. P…" at bounding box center [666, 497] width 1007 height 51
drag, startPoint x: 1055, startPoint y: 493, endPoint x: 1000, endPoint y: 502, distance: 55.6
click at [1000, 502] on td "[DATE]" at bounding box center [1023, 497] width 80 height 51
click at [930, 502] on td "[DATE]" at bounding box center [935, 497] width 96 height 51
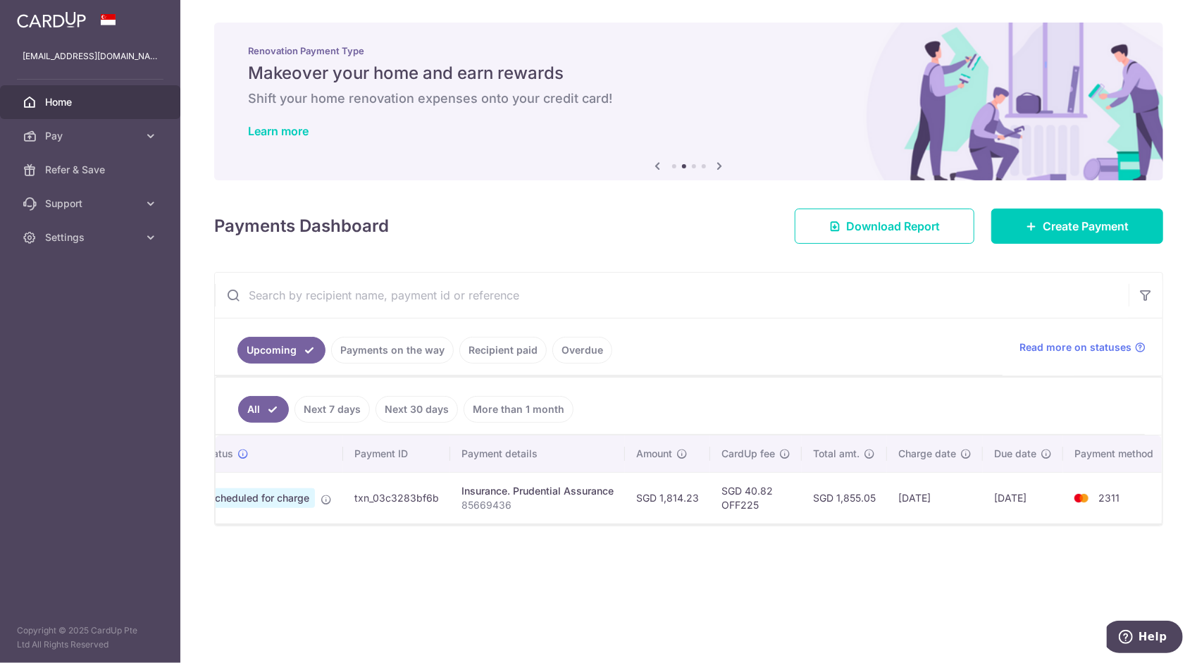
click at [501, 354] on link "Recipient paid" at bounding box center [502, 350] width 87 height 27
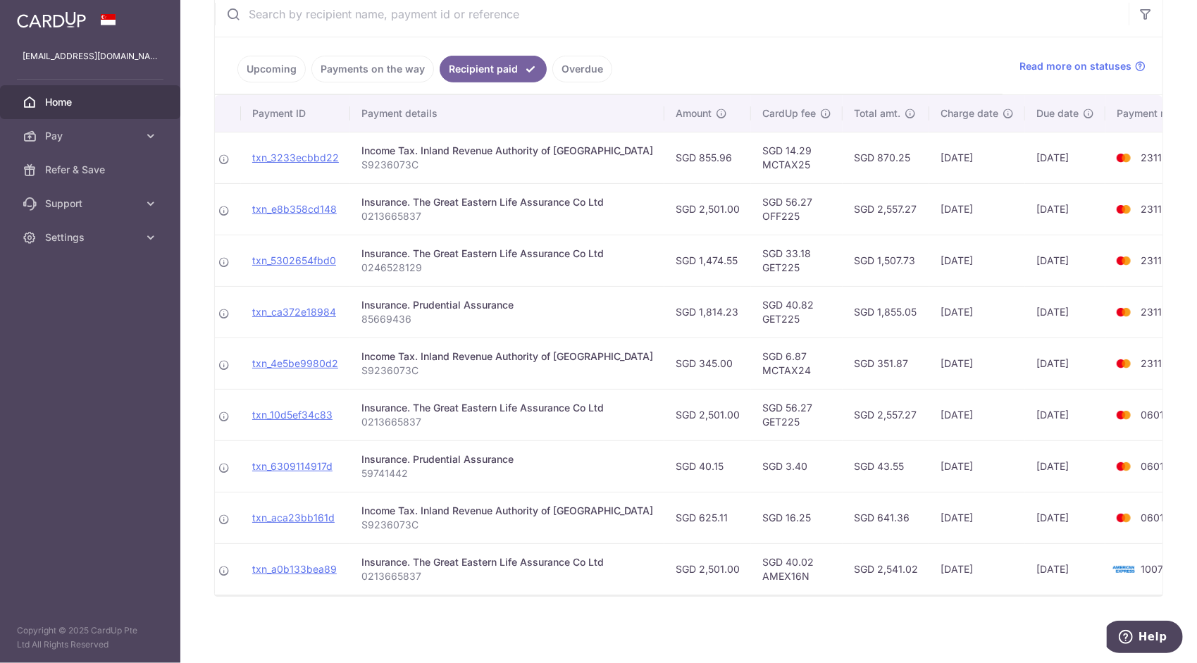
scroll to position [0, 0]
